Goal: Navigation & Orientation: Find specific page/section

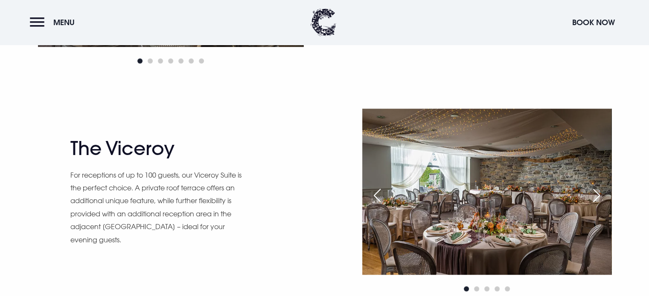
scroll to position [740, 0]
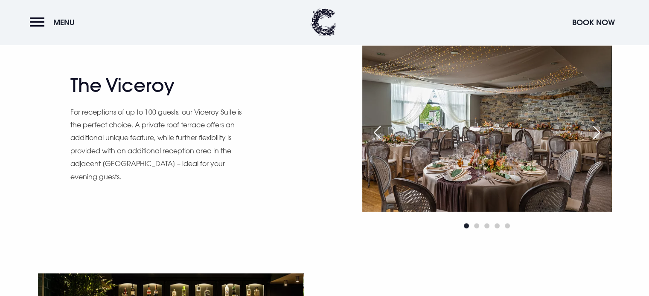
click at [597, 128] on div "Next slide" at bounding box center [596, 132] width 21 height 19
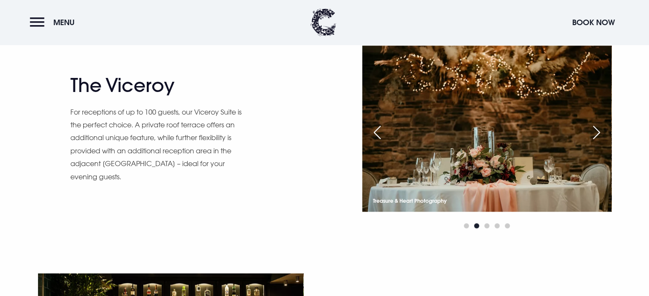
click at [597, 128] on div "Next slide" at bounding box center [596, 132] width 21 height 19
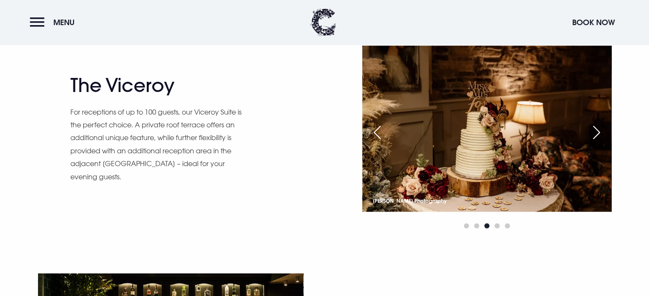
click at [597, 128] on div "Next slide" at bounding box center [596, 132] width 21 height 19
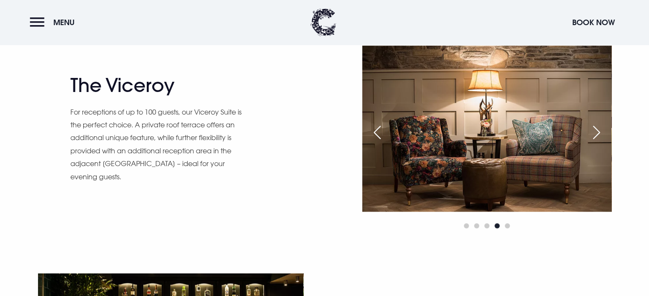
click at [597, 128] on div "Next slide" at bounding box center [596, 132] width 21 height 19
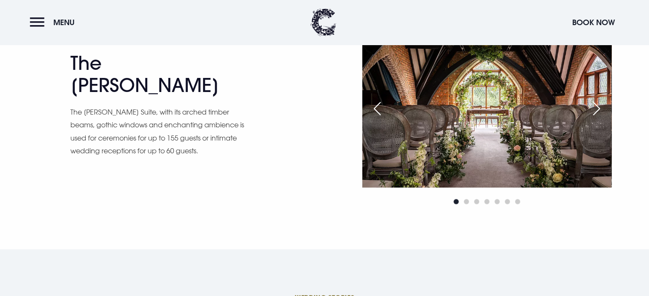
scroll to position [1182, 0]
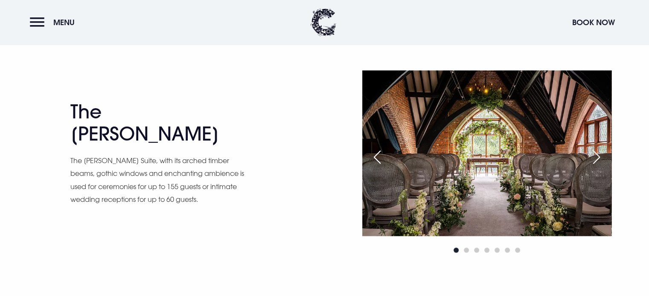
click at [595, 154] on div "Next slide" at bounding box center [596, 157] width 21 height 19
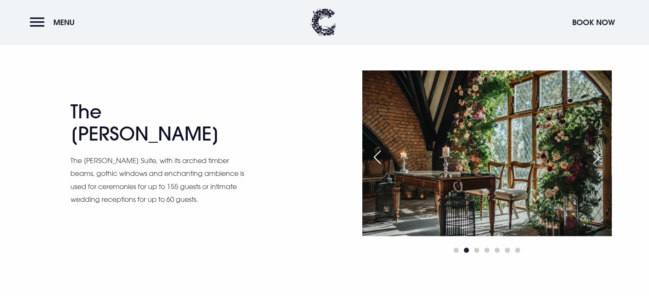
click at [595, 154] on div "Next slide" at bounding box center [596, 157] width 21 height 19
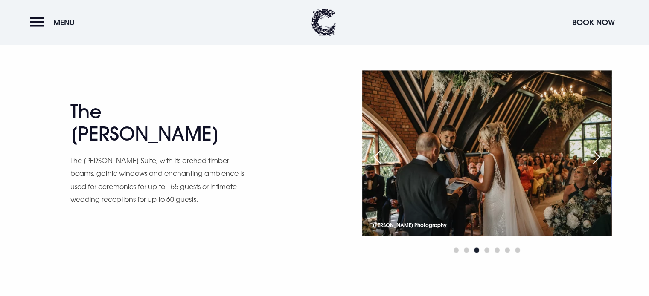
click at [595, 154] on div "Next slide" at bounding box center [596, 157] width 21 height 19
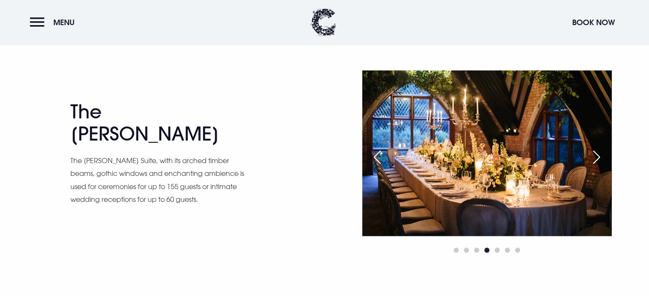
click at [595, 154] on div "Next slide" at bounding box center [596, 157] width 21 height 19
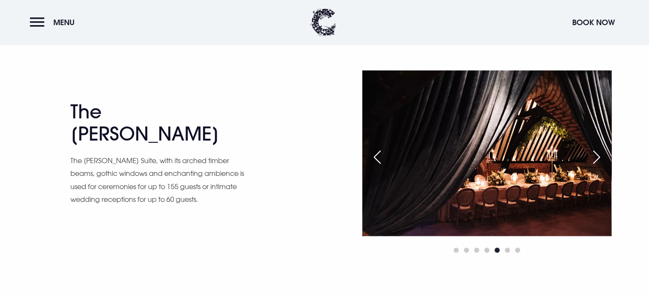
click at [595, 154] on div "Next slide" at bounding box center [596, 157] width 21 height 19
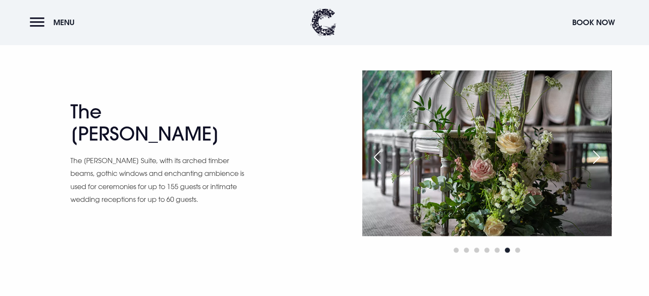
click at [595, 154] on div "Next slide" at bounding box center [596, 157] width 21 height 19
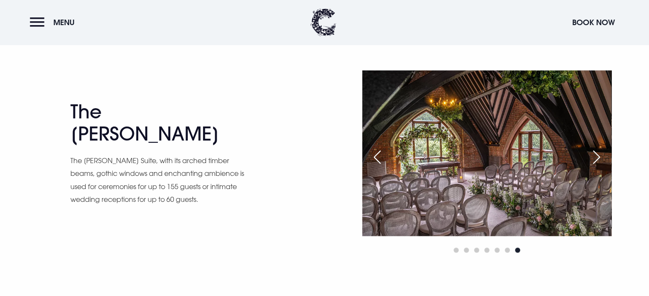
click at [595, 154] on div "Next slide" at bounding box center [596, 157] width 21 height 19
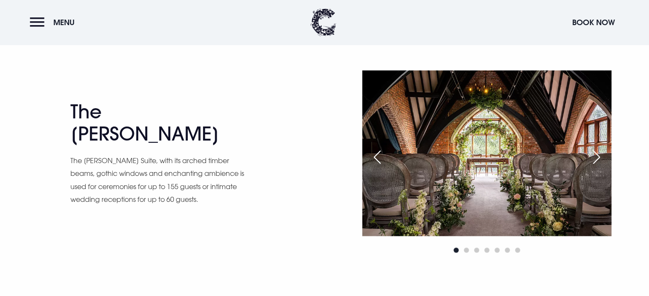
click at [595, 154] on div "Next slide" at bounding box center [596, 157] width 21 height 19
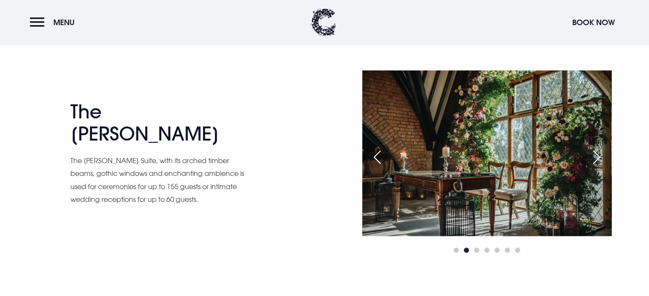
click at [595, 154] on div "Next slide" at bounding box center [596, 157] width 21 height 19
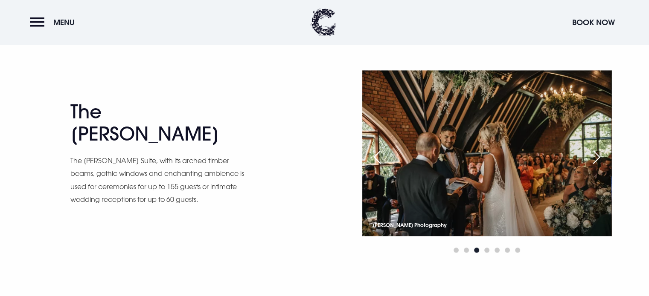
click at [595, 154] on div "Next slide" at bounding box center [596, 157] width 21 height 19
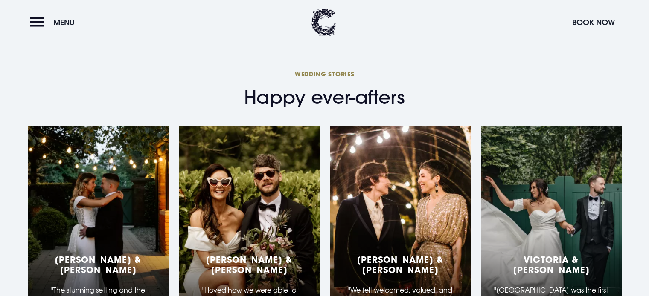
scroll to position [1442, 0]
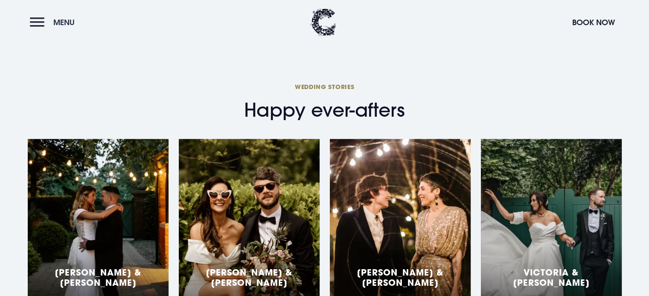
click at [32, 21] on button "Menu" at bounding box center [54, 22] width 49 height 18
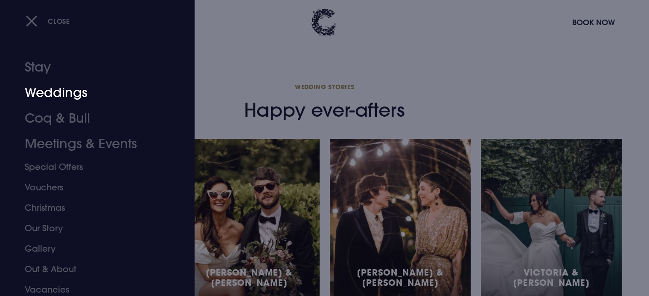
click at [59, 94] on link "Weddings" at bounding box center [92, 93] width 135 height 26
